Goal: Find specific page/section

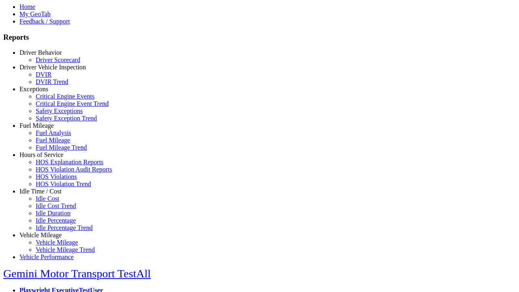
click at [47, 92] on link "Exceptions" at bounding box center [33, 89] width 29 height 7
click at [53, 114] on link "Safety Exceptions" at bounding box center [59, 110] width 47 height 7
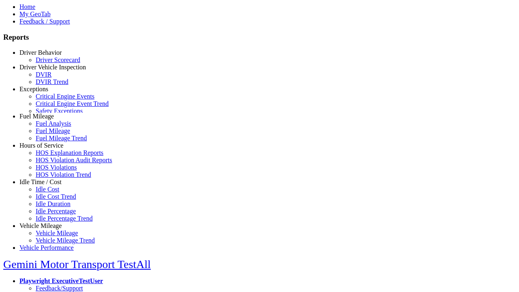
scroll to position [7, 0]
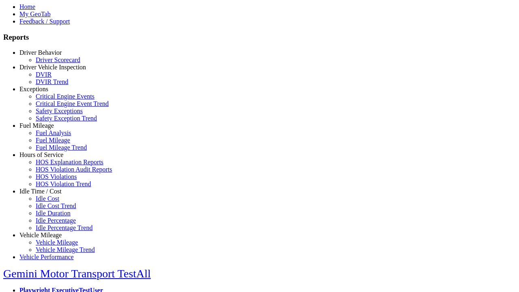
select select
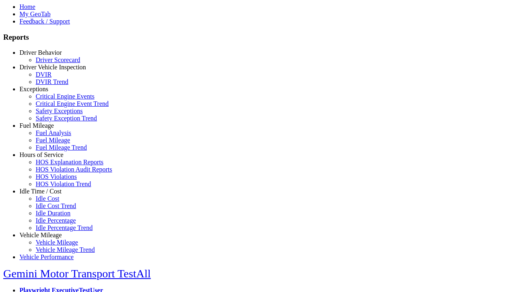
select select
select select "**********"
